Goal: Check status

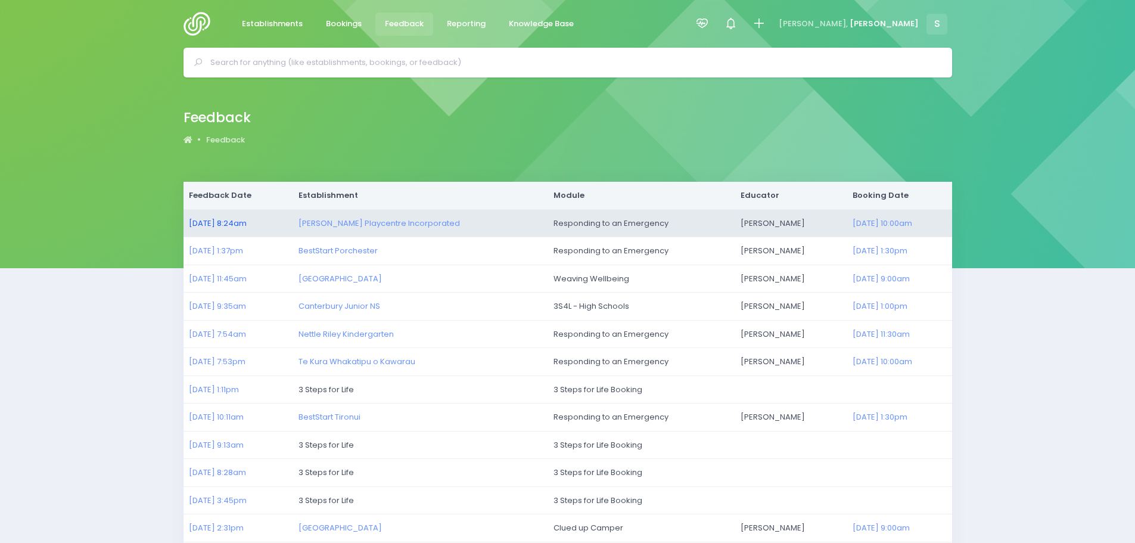
click at [214, 224] on link "25/09/2025 8:24am" at bounding box center [218, 222] width 58 height 11
